Goal: Transaction & Acquisition: Purchase product/service

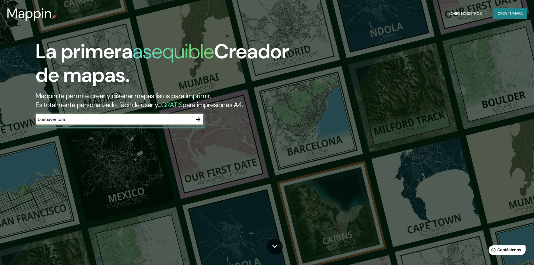
type input "buenaventura"
click at [201, 118] on icon "button" at bounding box center [198, 119] width 7 height 7
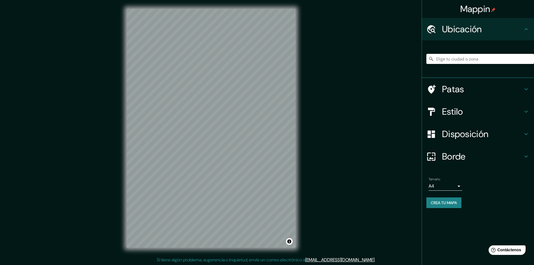
click at [107, 158] on div "Mappin Ubicación Patas Estilo Disposición [PERSON_NAME] un [PERSON_NAME]. Conse…" at bounding box center [267, 132] width 534 height 265
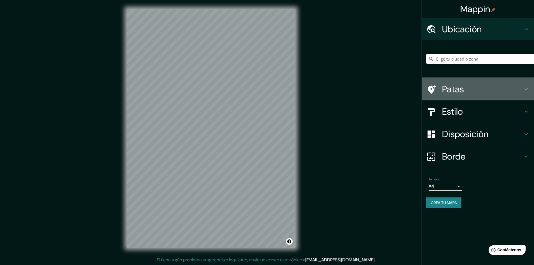
click at [466, 90] on h4 "Patas" at bounding box center [482, 88] width 81 height 11
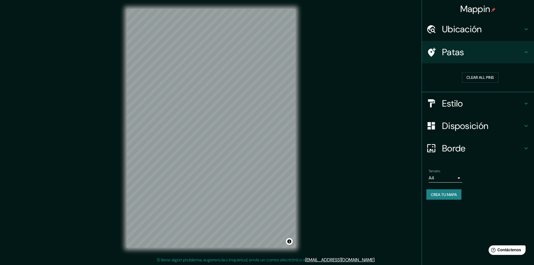
click at [478, 102] on h4 "Estilo" at bounding box center [482, 103] width 81 height 11
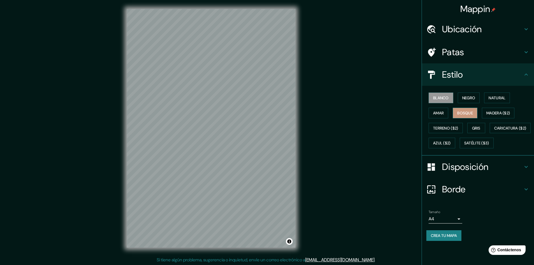
click at [471, 112] on font "Bosque" at bounding box center [465, 112] width 16 height 5
click at [449, 129] on font "Terreno ($2)" at bounding box center [445, 128] width 25 height 5
click at [468, 32] on font "Ubicación" at bounding box center [462, 29] width 40 height 12
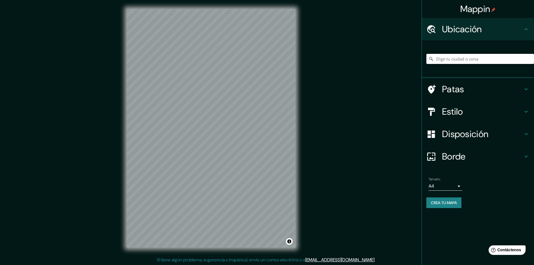
click at [468, 60] on input "Elige tu ciudad o zona" at bounding box center [480, 59] width 108 height 10
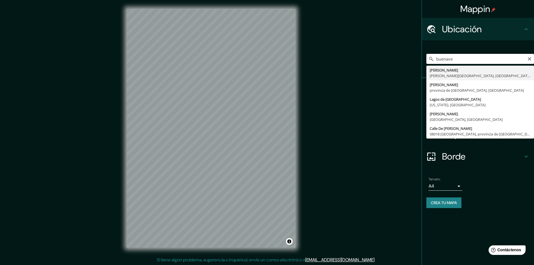
type input "Buenaventura, [PERSON_NAME][GEOGRAPHIC_DATA], [GEOGRAPHIC_DATA]"
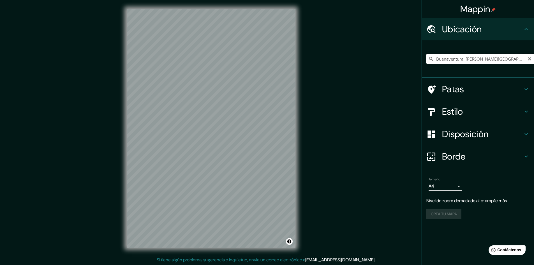
click at [451, 61] on input "Buenaventura, [PERSON_NAME][GEOGRAPHIC_DATA], [GEOGRAPHIC_DATA]" at bounding box center [480, 59] width 108 height 10
click at [523, 59] on input "Buenaventura, [PERSON_NAME][GEOGRAPHIC_DATA], [GEOGRAPHIC_DATA]" at bounding box center [480, 59] width 108 height 10
click at [521, 58] on input "Buenaventura, [PERSON_NAME][GEOGRAPHIC_DATA], [GEOGRAPHIC_DATA]" at bounding box center [480, 59] width 108 height 10
click at [530, 57] on icon "Claro" at bounding box center [529, 59] width 4 height 4
click at [471, 108] on h4 "Estilo" at bounding box center [482, 111] width 81 height 11
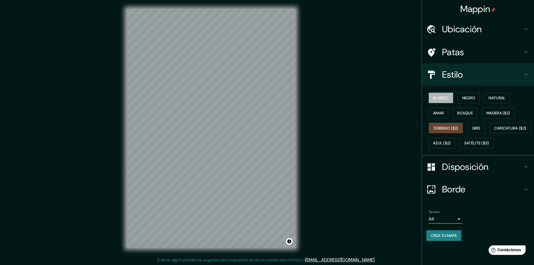
click at [444, 98] on font "Blanco" at bounding box center [441, 97] width 16 height 5
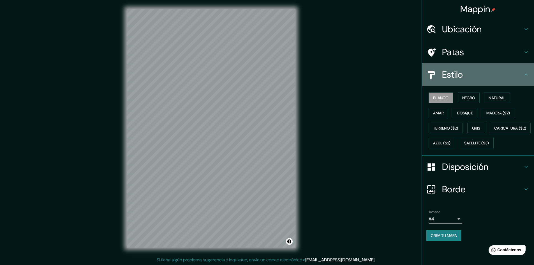
click at [499, 72] on h4 "Estilo" at bounding box center [482, 74] width 81 height 11
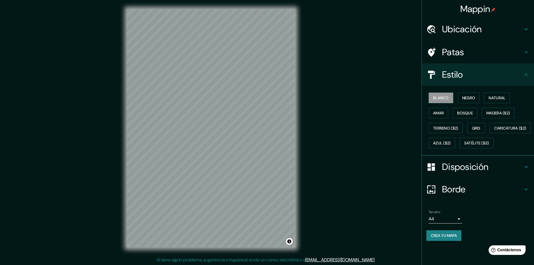
click at [510, 57] on h4 "Patas" at bounding box center [482, 52] width 81 height 11
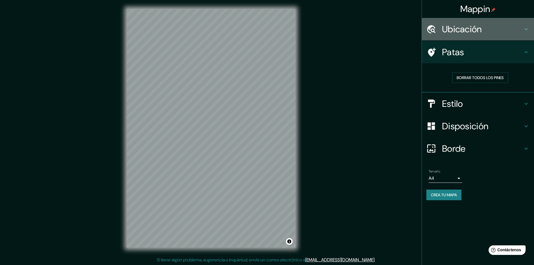
click at [492, 33] on h4 "Ubicación" at bounding box center [482, 29] width 81 height 11
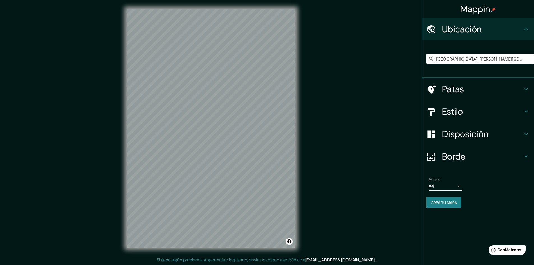
click at [472, 66] on div "[GEOGRAPHIC_DATA], [PERSON_NAME][GEOGRAPHIC_DATA], [GEOGRAPHIC_DATA]" at bounding box center [480, 59] width 108 height 28
drag, startPoint x: 509, startPoint y: 60, endPoint x: 389, endPoint y: 60, distance: 119.6
click at [390, 60] on div "Mappin Ubicación Cali, [PERSON_NAME][GEOGRAPHIC_DATA], [GEOGRAPHIC_DATA] Patas …" at bounding box center [267, 132] width 534 height 265
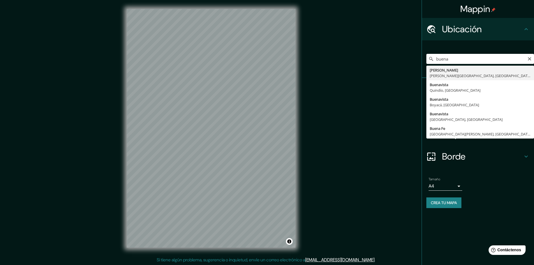
type input "Buenaventura, [PERSON_NAME][GEOGRAPHIC_DATA], [GEOGRAPHIC_DATA]"
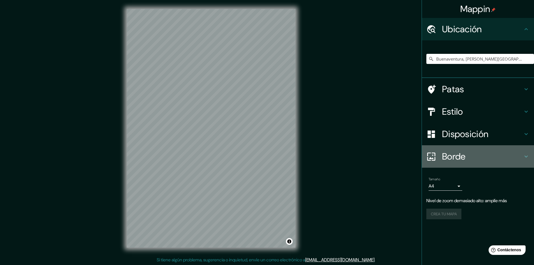
click at [469, 157] on h4 "Borde" at bounding box center [482, 156] width 81 height 11
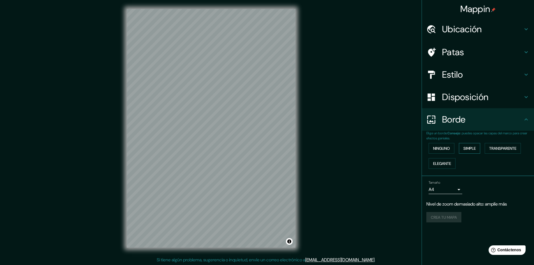
click at [468, 151] on font "Simple" at bounding box center [469, 148] width 12 height 7
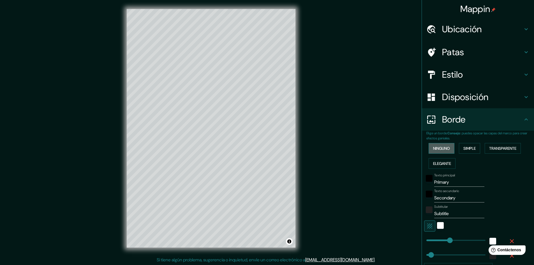
click at [446, 152] on font "Ninguno" at bounding box center [441, 148] width 17 height 7
